Goal: Transaction & Acquisition: Purchase product/service

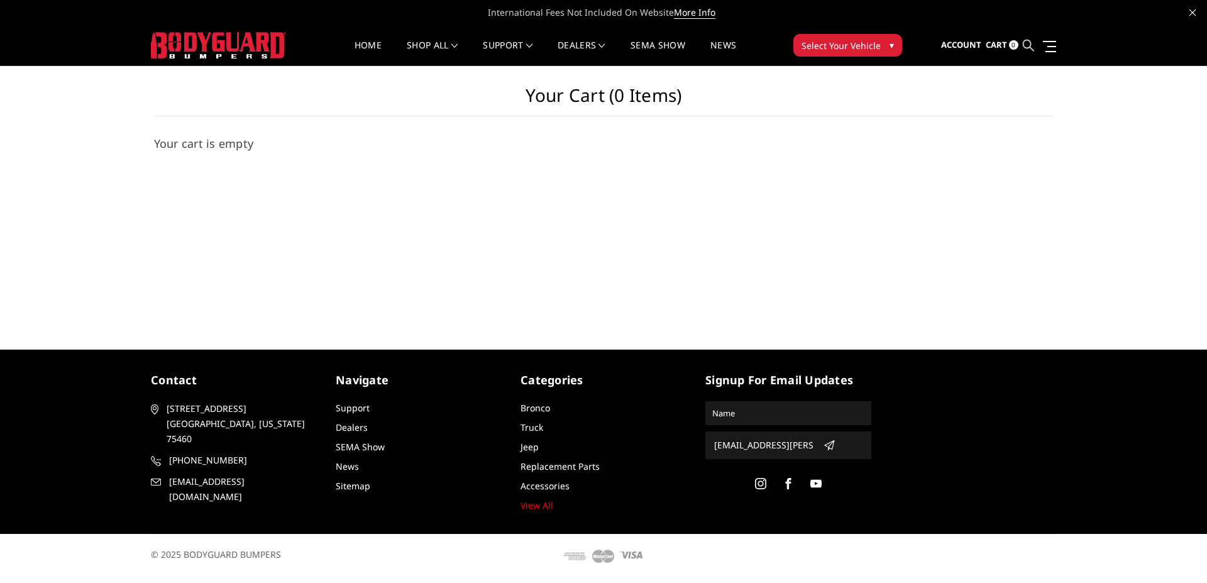
click at [1026, 45] on icon at bounding box center [1027, 45] width 11 height 11
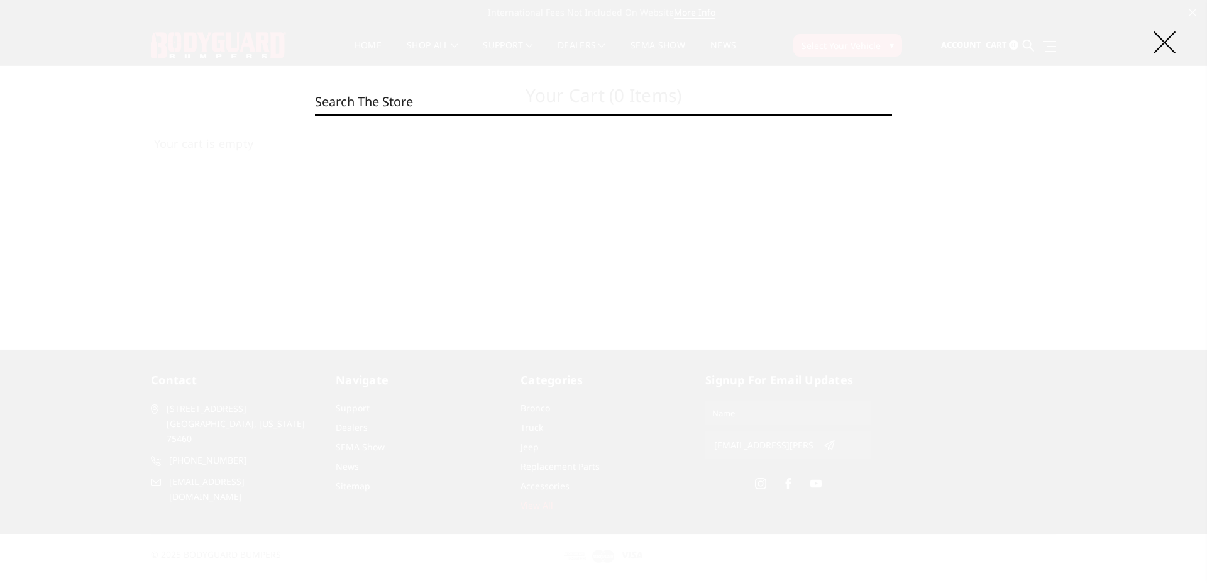
click at [677, 107] on input "Search" at bounding box center [603, 101] width 577 height 25
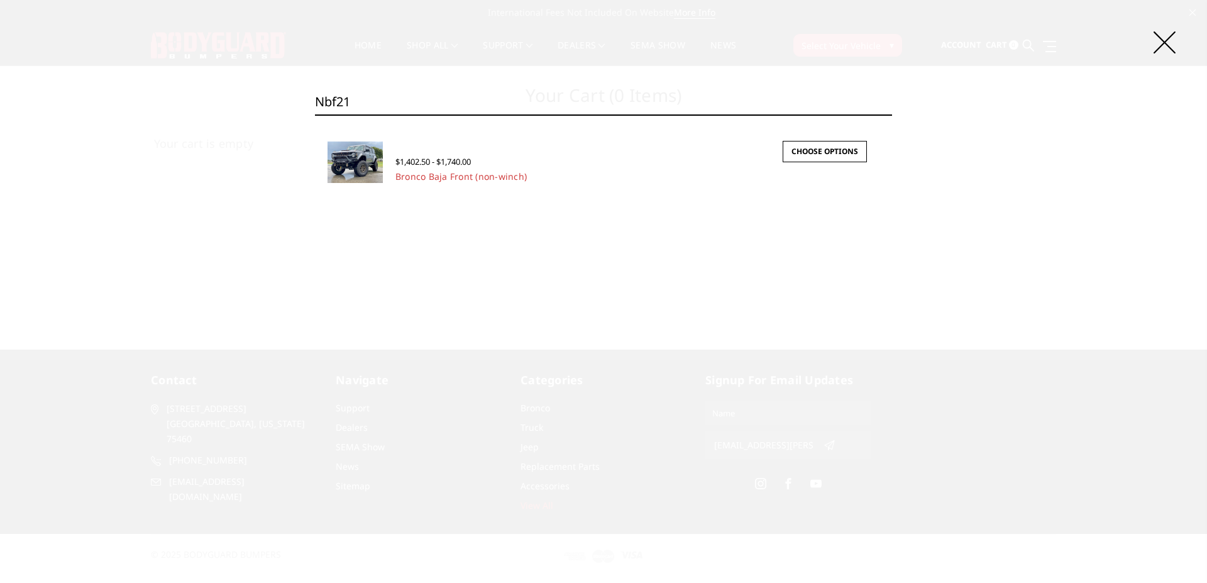
type input "nbf21"
click at [459, 155] on div "$1,402.50 - $1,740.00" at bounding box center [560, 161] width 330 height 14
click at [353, 166] on img at bounding box center [354, 161] width 55 height 41
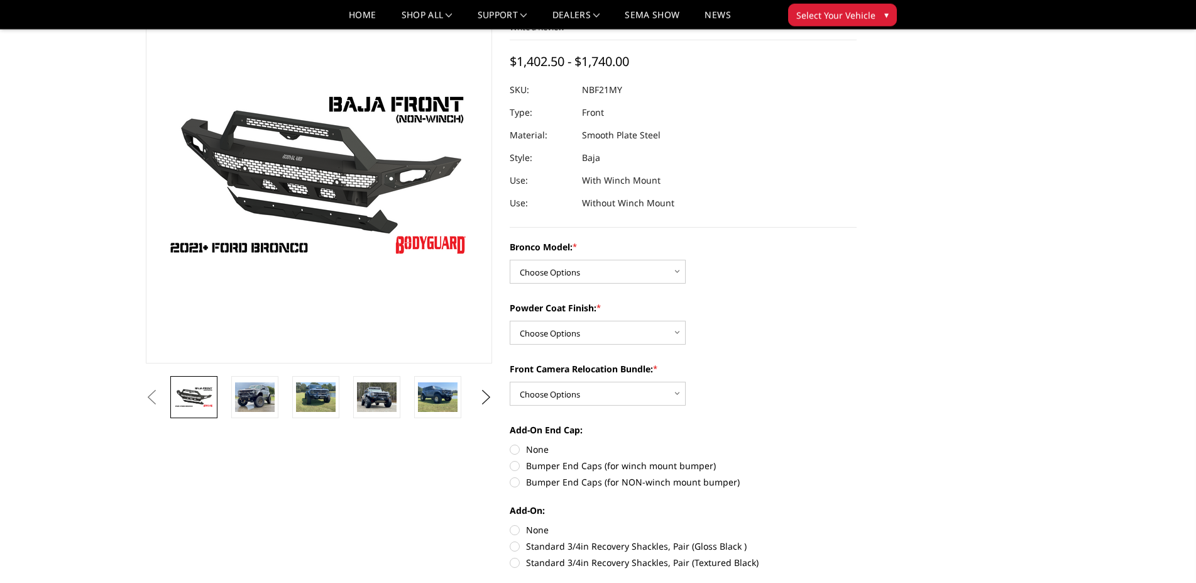
scroll to position [128, 0]
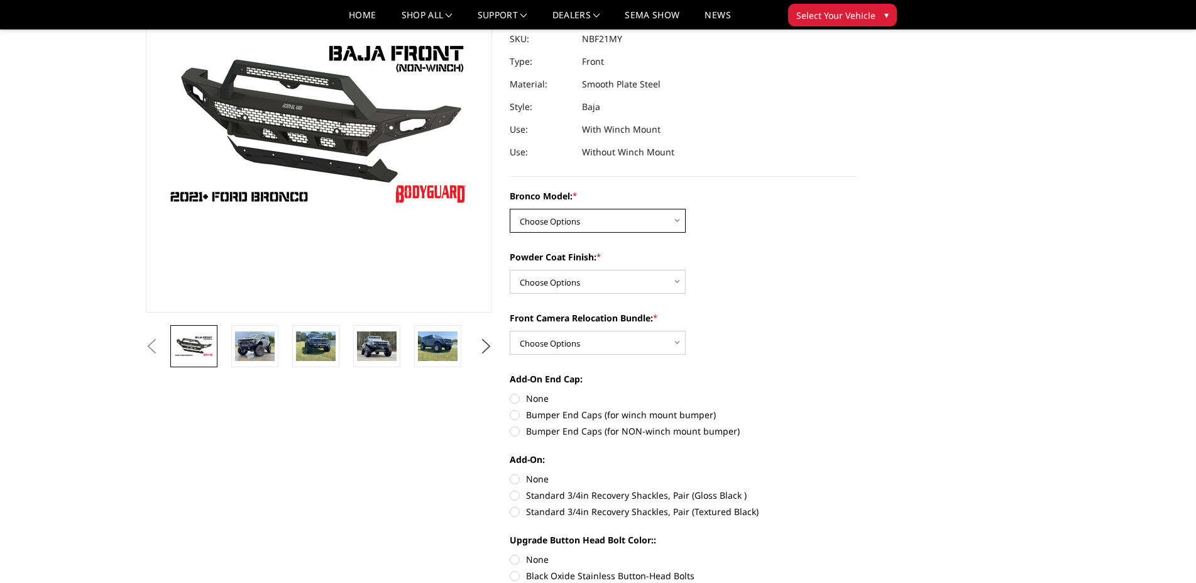
click at [510, 209] on select "Choose Options Base/Badlands/Wildtrak/etc. Raptor" at bounding box center [598, 221] width 176 height 24
select select "4033"
click option "Raptor" at bounding box center [0, 0] width 0 height 0
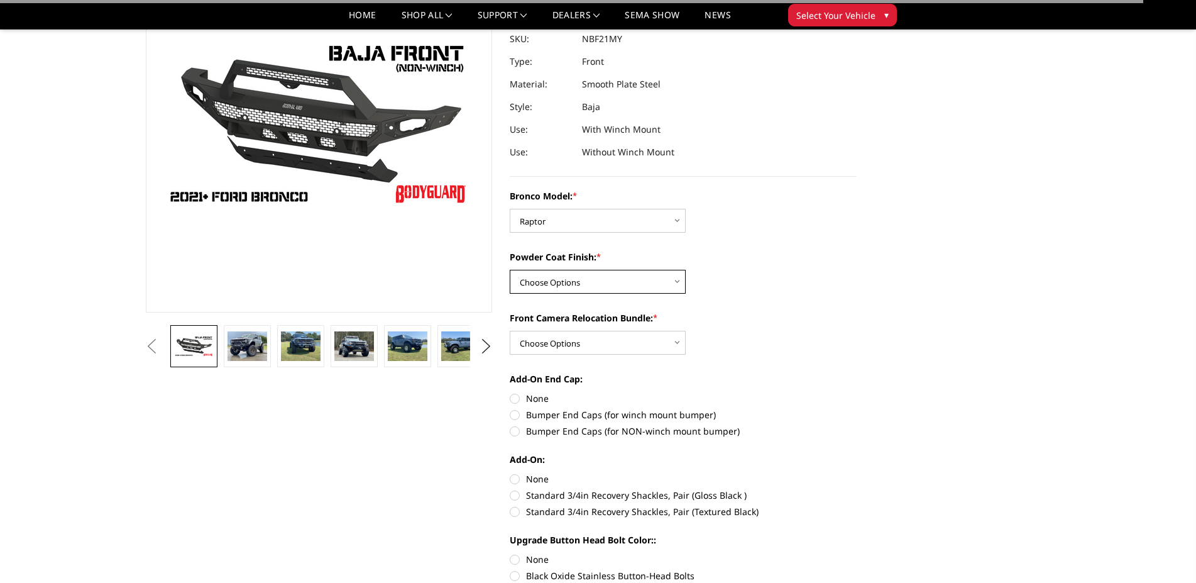
click at [510, 270] on select "Choose Options Bare Metal Textured Black Powder Coat" at bounding box center [598, 282] width 176 height 24
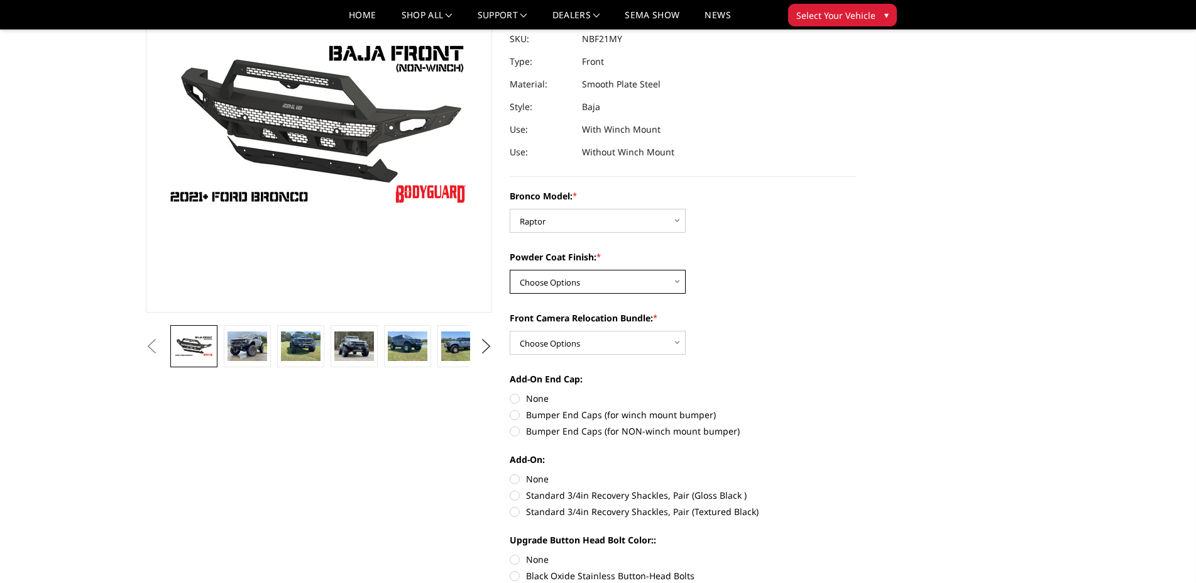
select select "4035"
click option "Textured Black Powder Coat" at bounding box center [0, 0] width 0 height 0
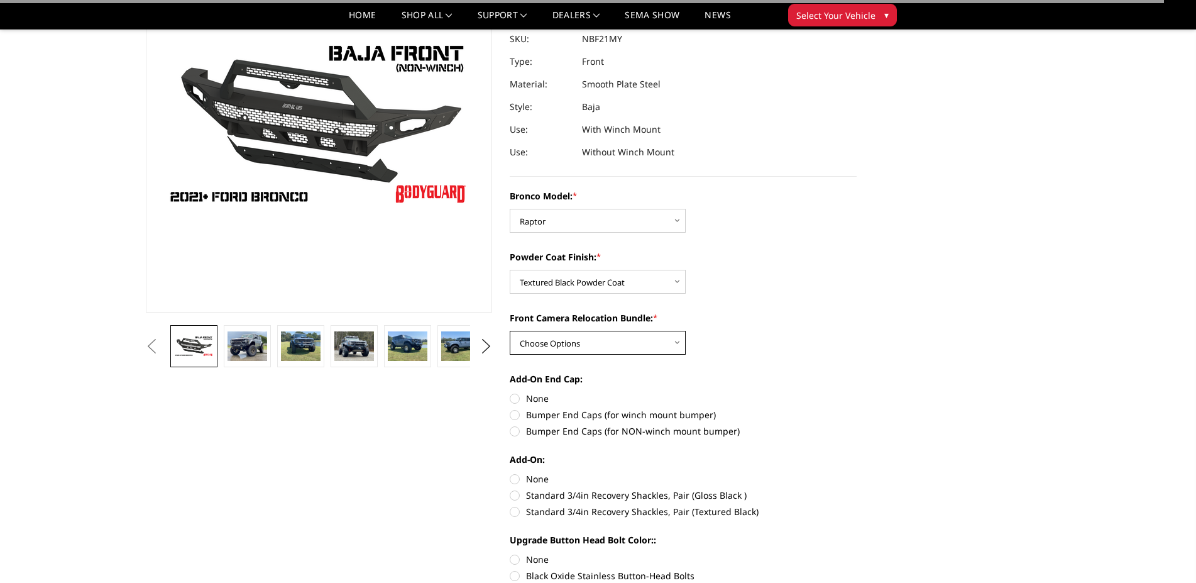
click at [510, 331] on select "Choose Options With Front Camera Relocation (Harness and Pod) Without Front Cam…" at bounding box center [598, 343] width 176 height 24
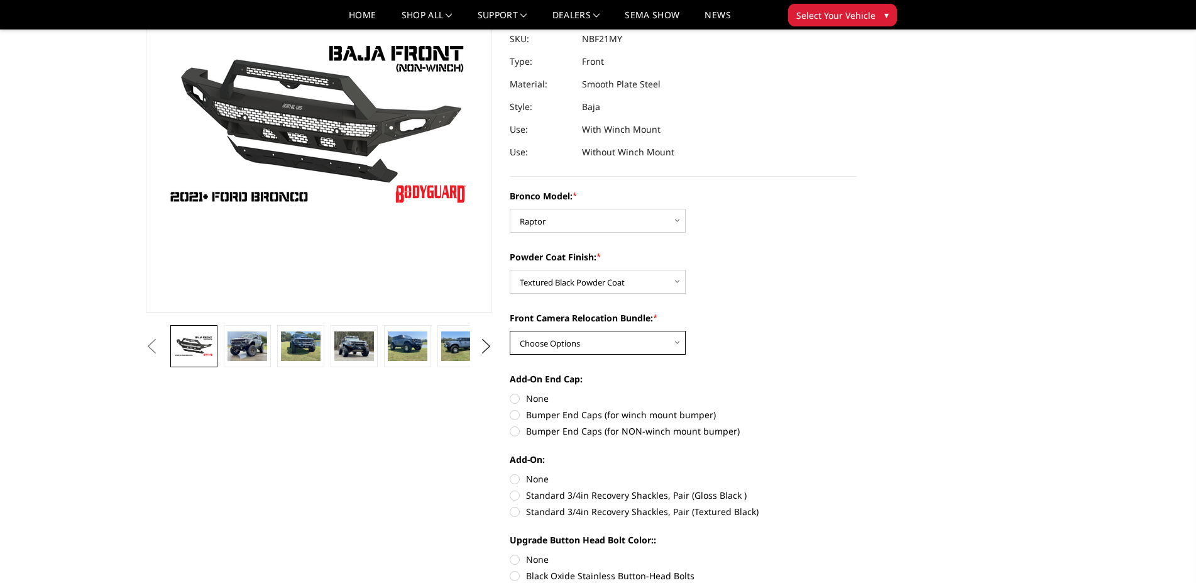
select select "4037"
click option "Without Front Camera Relocation" at bounding box center [0, 0] width 0 height 0
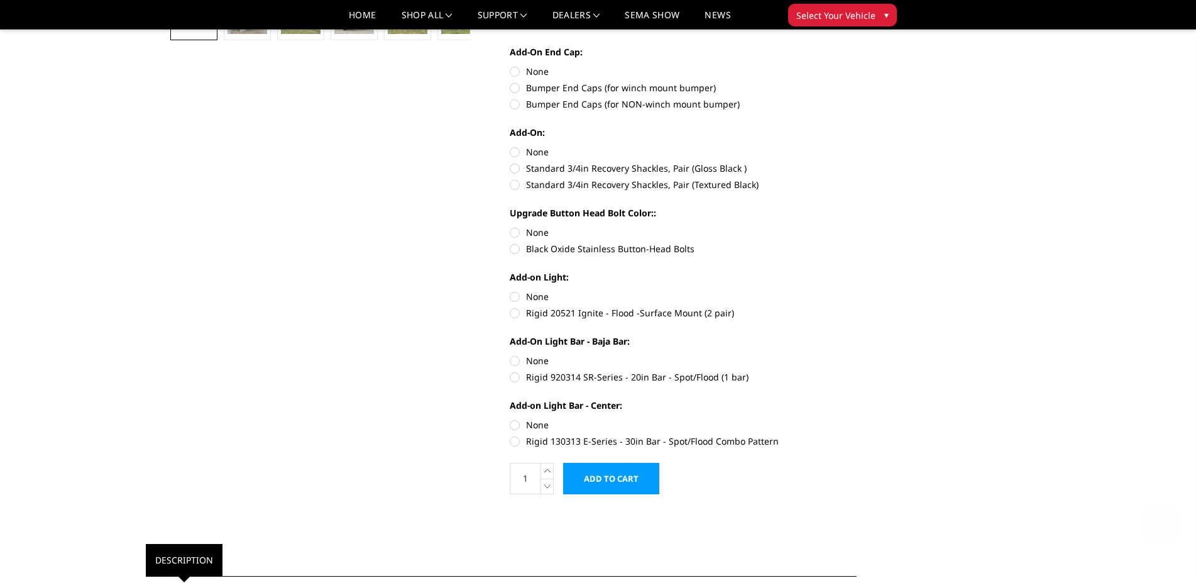
scroll to position [0, 0]
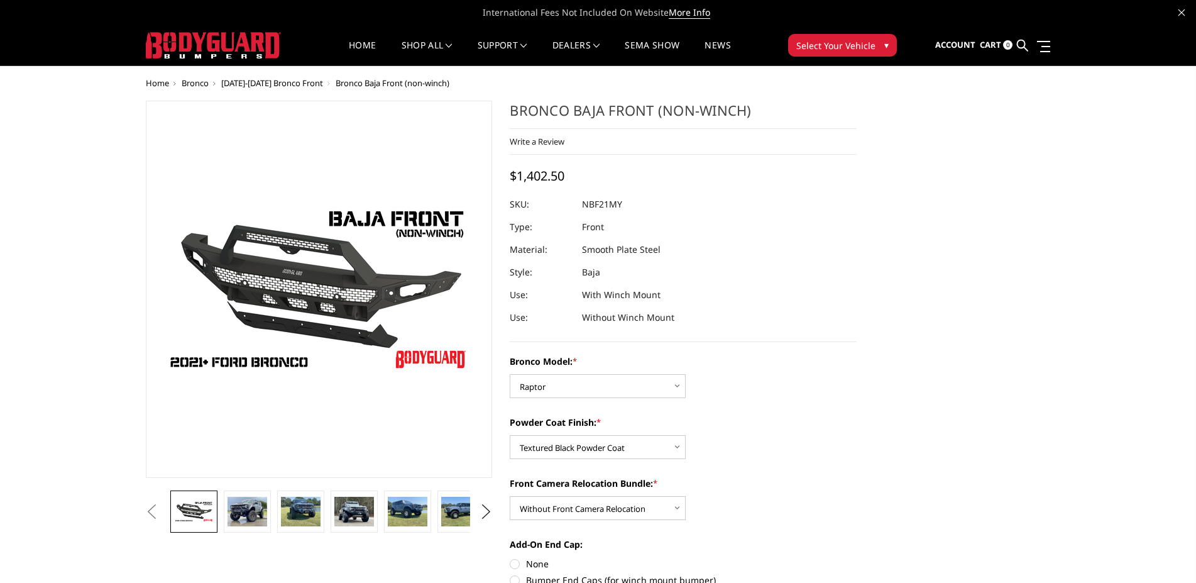
click at [601, 205] on dd "NBF21MY" at bounding box center [602, 204] width 40 height 23
copy dd "NBF21MY"
click at [203, 508] on img at bounding box center [194, 511] width 40 height 22
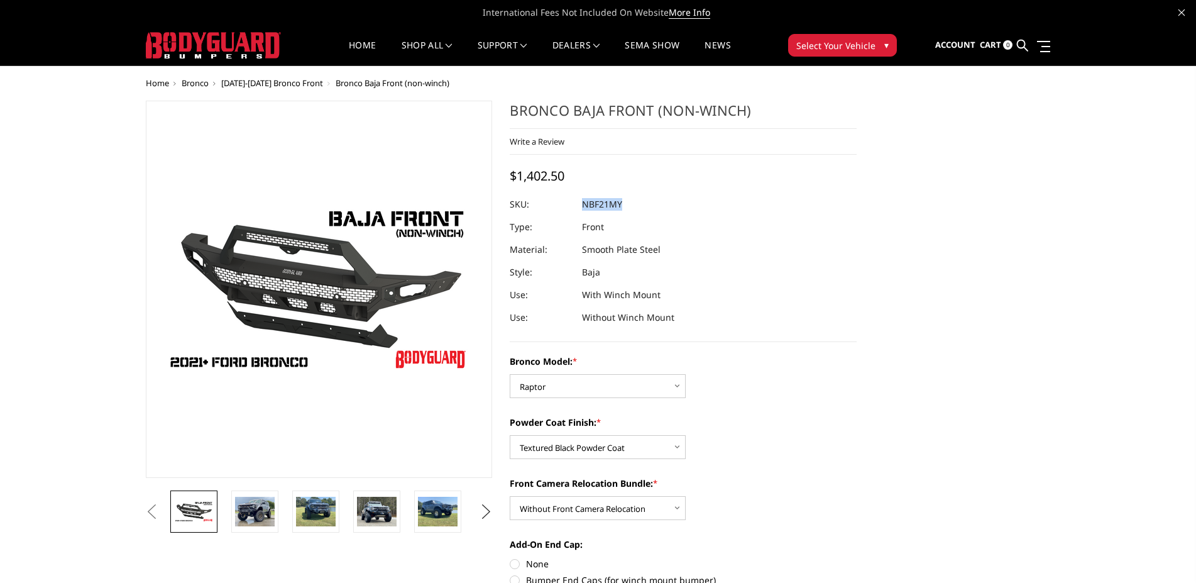
click at [484, 513] on button "Next" at bounding box center [485, 511] width 19 height 19
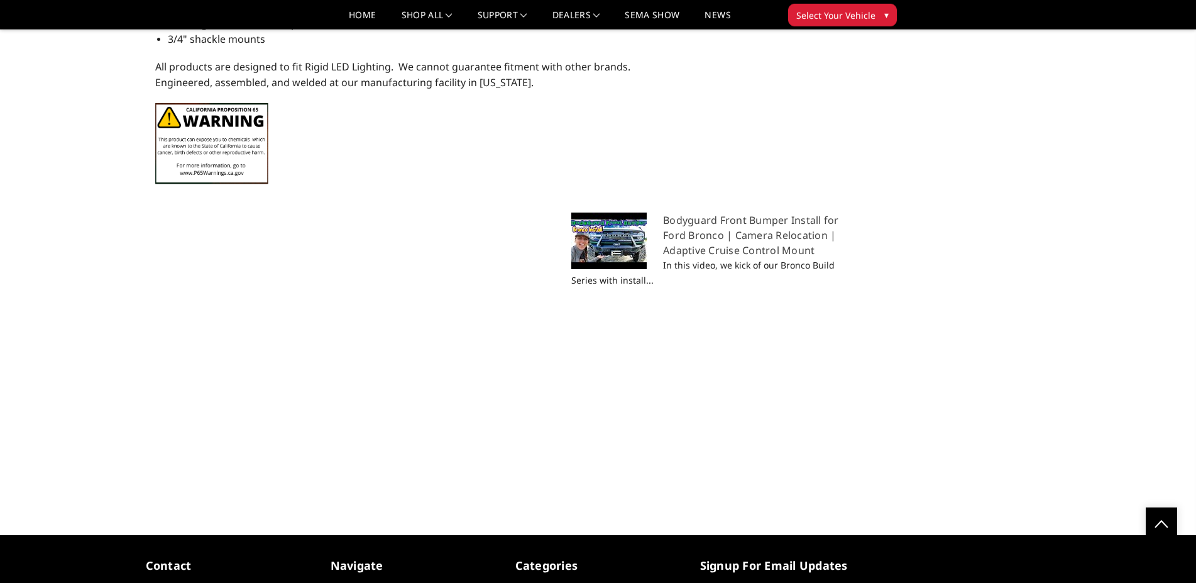
scroll to position [1737, 0]
